Goal: Navigation & Orientation: Find specific page/section

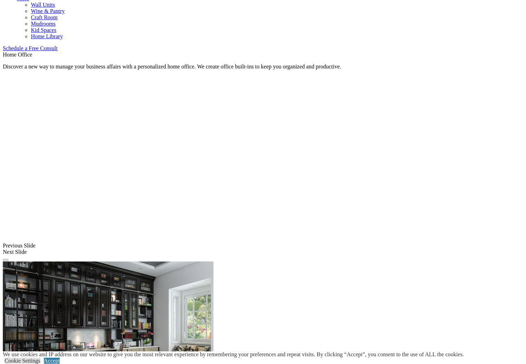
scroll to position [453, 0]
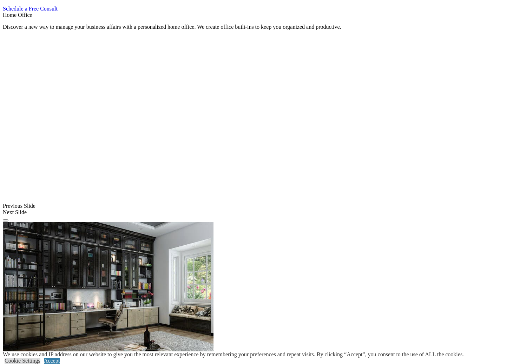
scroll to position [489, 0]
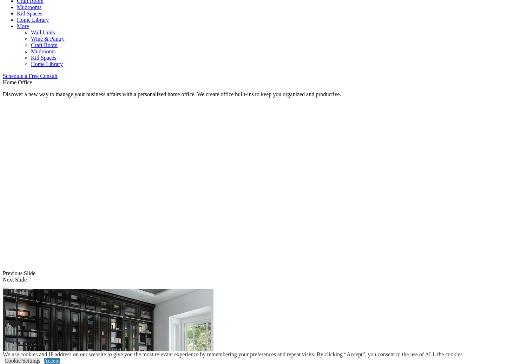
scroll to position [392, 0]
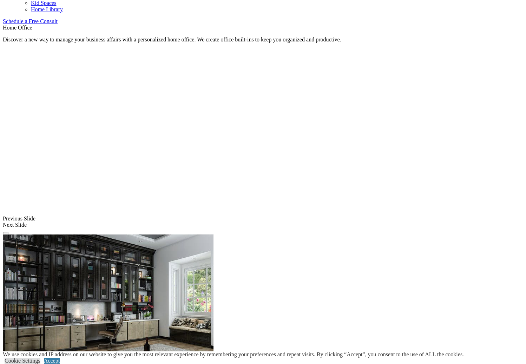
scroll to position [465, 0]
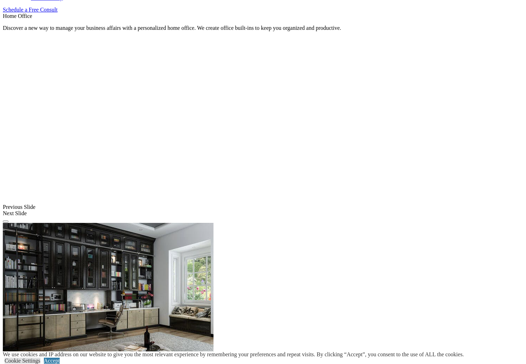
drag, startPoint x: 180, startPoint y: 168, endPoint x: 234, endPoint y: 162, distance: 54.4
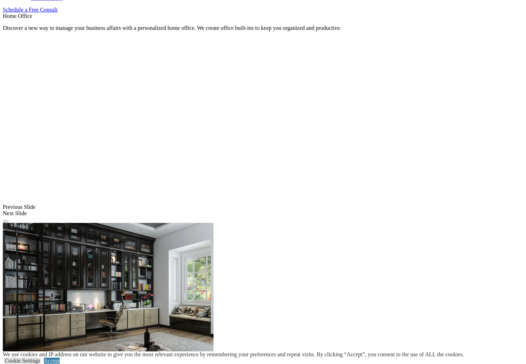
scroll to position [0, 0]
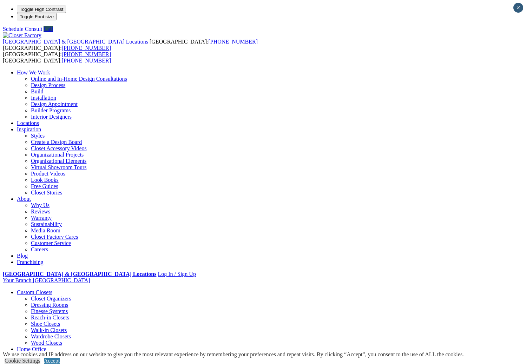
click at [56, 95] on link "Installation" at bounding box center [43, 98] width 25 height 6
